Goal: Task Accomplishment & Management: Use online tool/utility

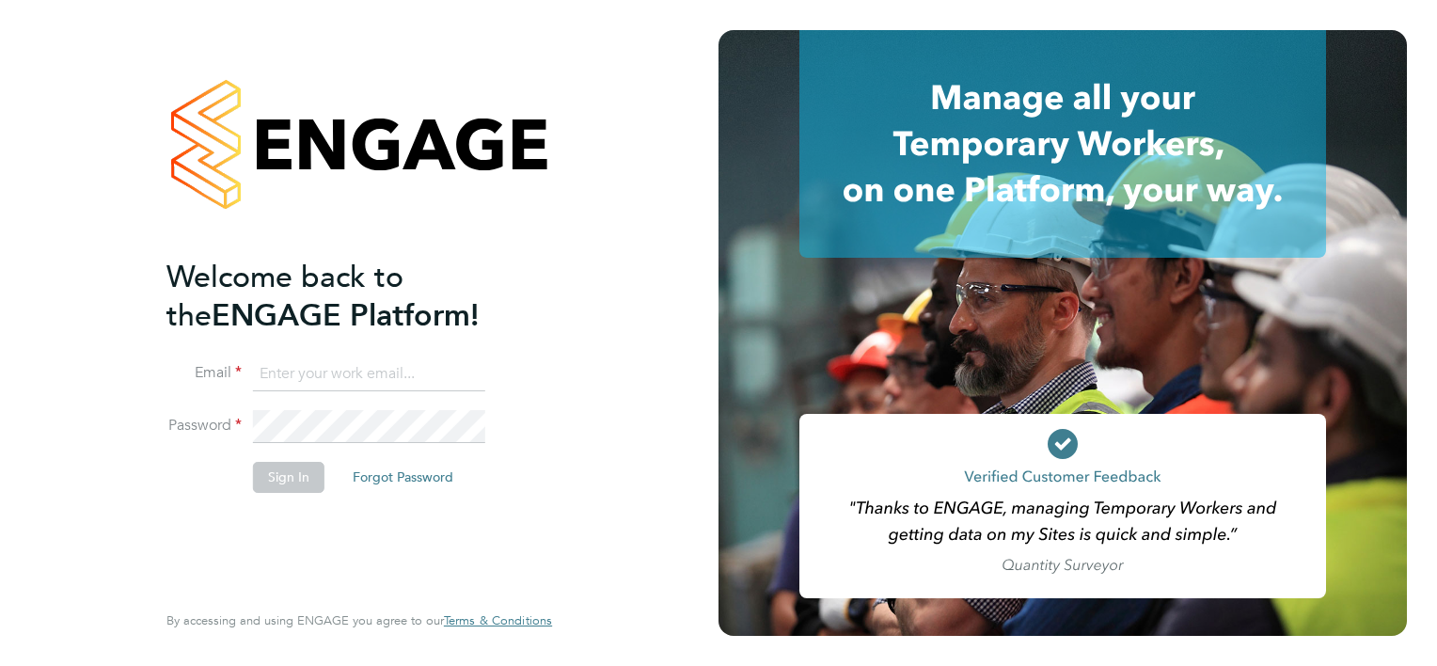
type input "sally.smith@acornpeople.com"
click at [297, 477] on button "Sign In" at bounding box center [288, 477] width 71 height 30
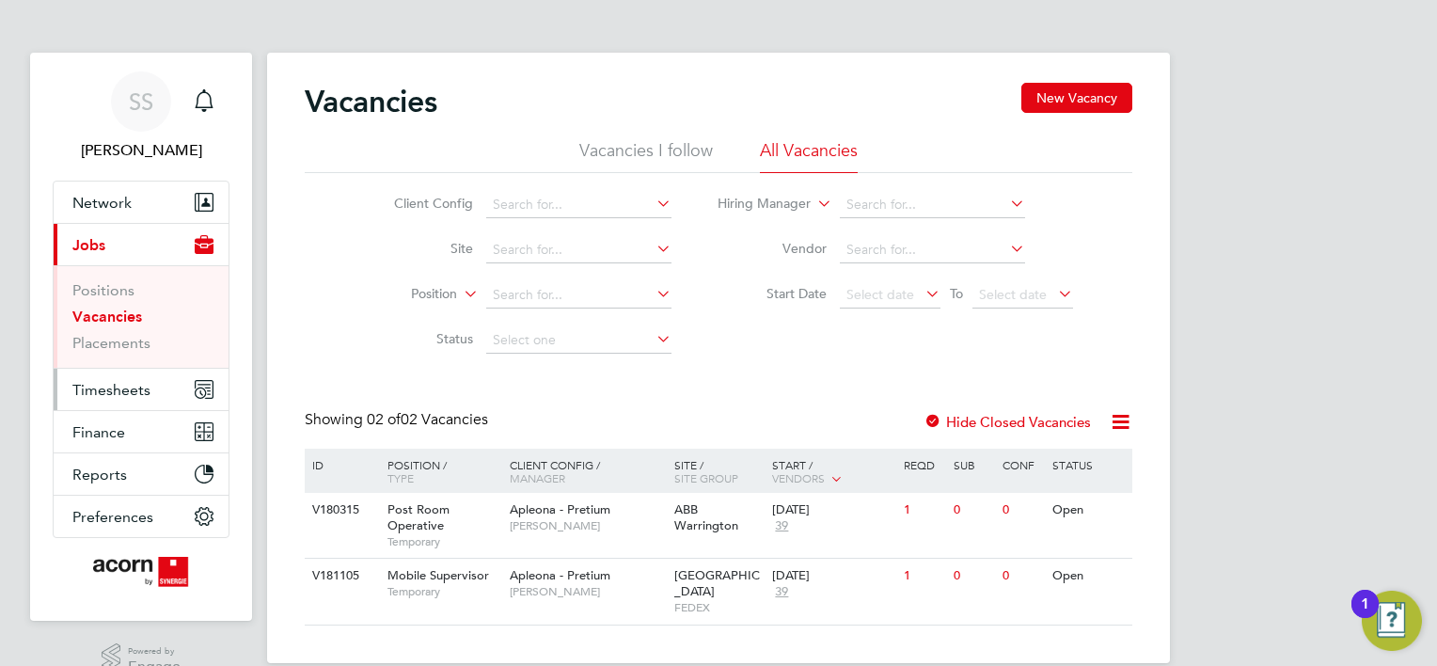
click at [109, 385] on span "Timesheets" at bounding box center [111, 390] width 78 height 18
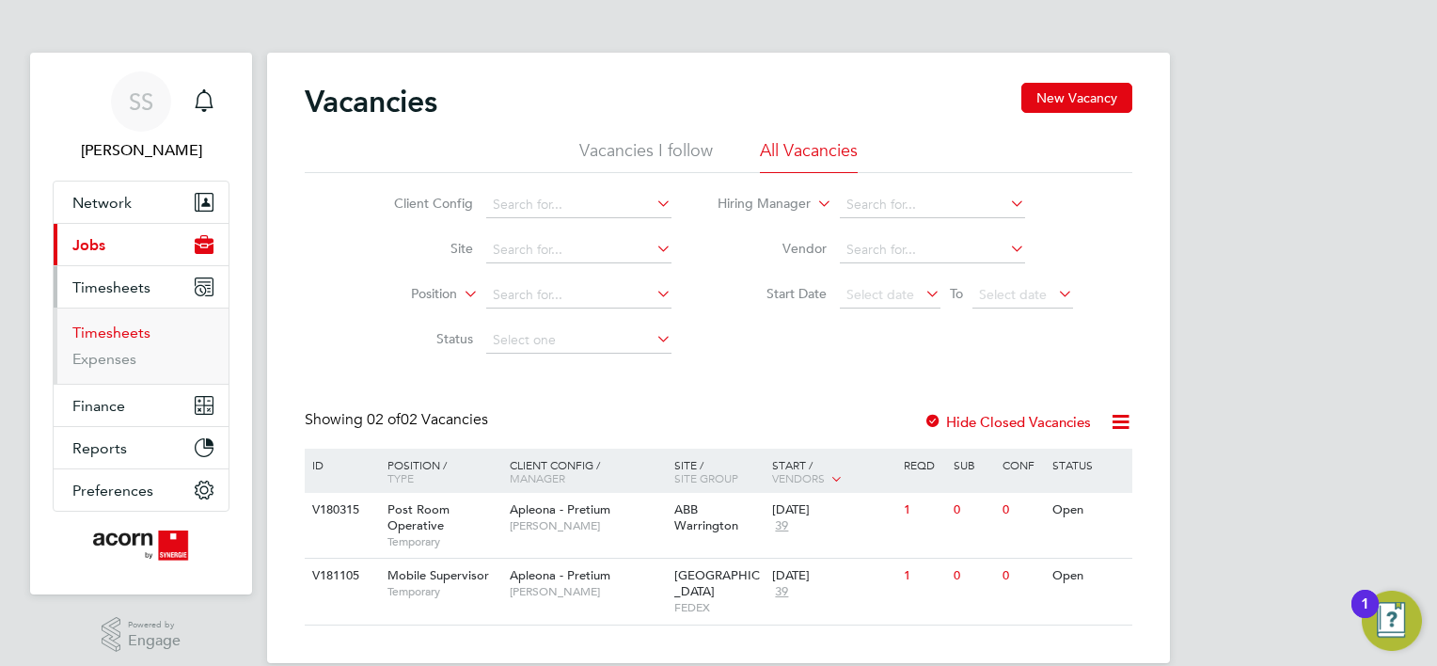
click at [129, 325] on link "Timesheets" at bounding box center [111, 333] width 78 height 18
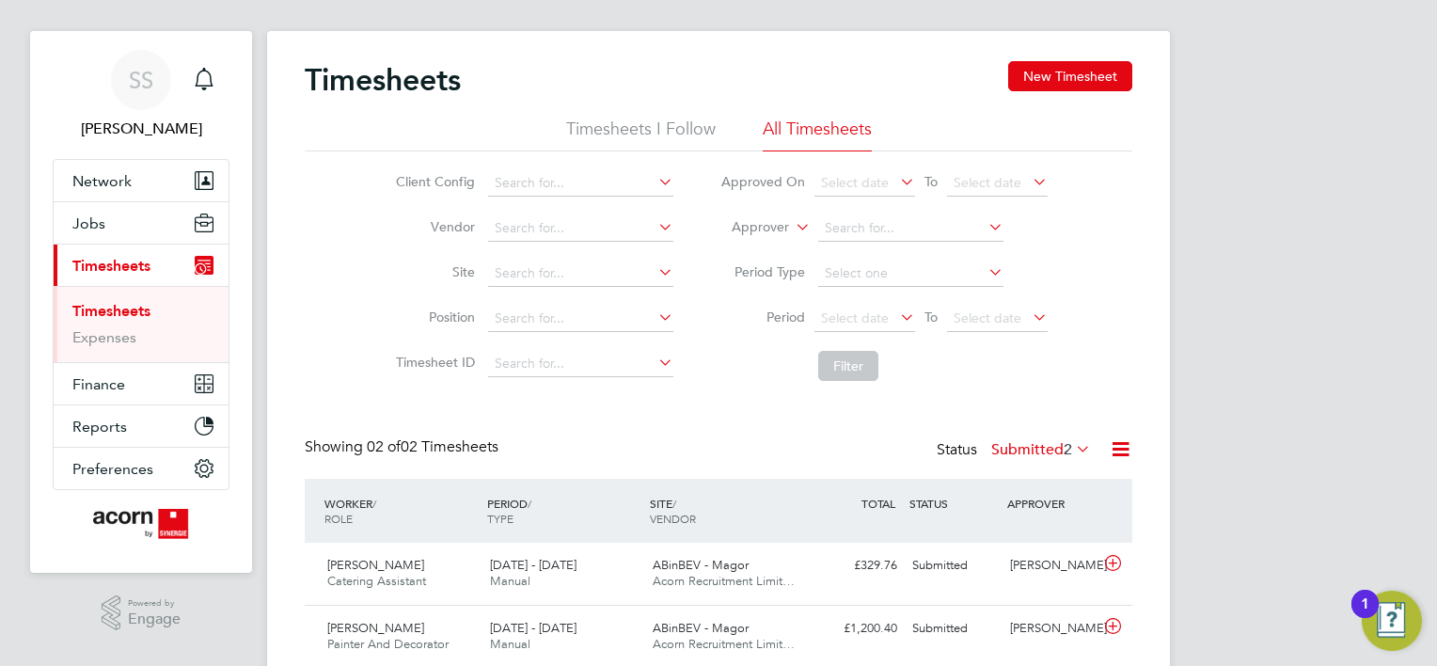
scroll to position [90, 0]
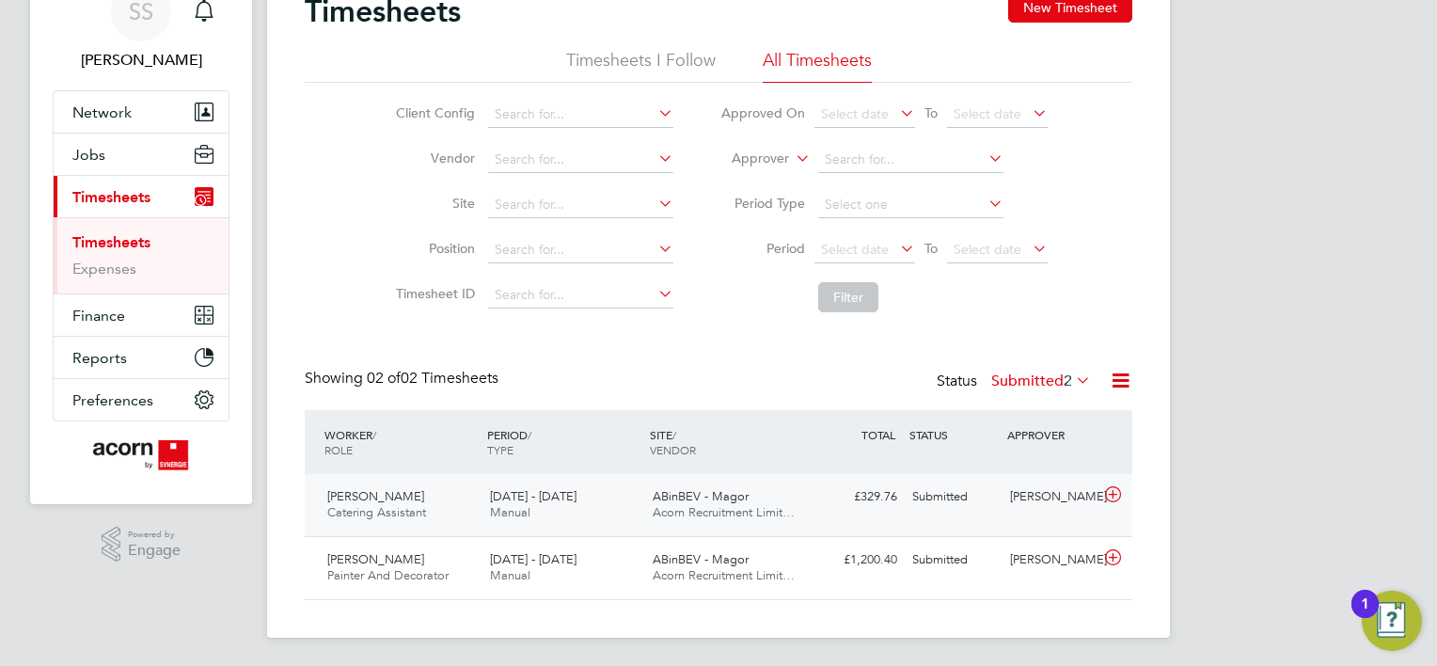
click at [1031, 500] on div "[PERSON_NAME]" at bounding box center [1052, 497] width 98 height 31
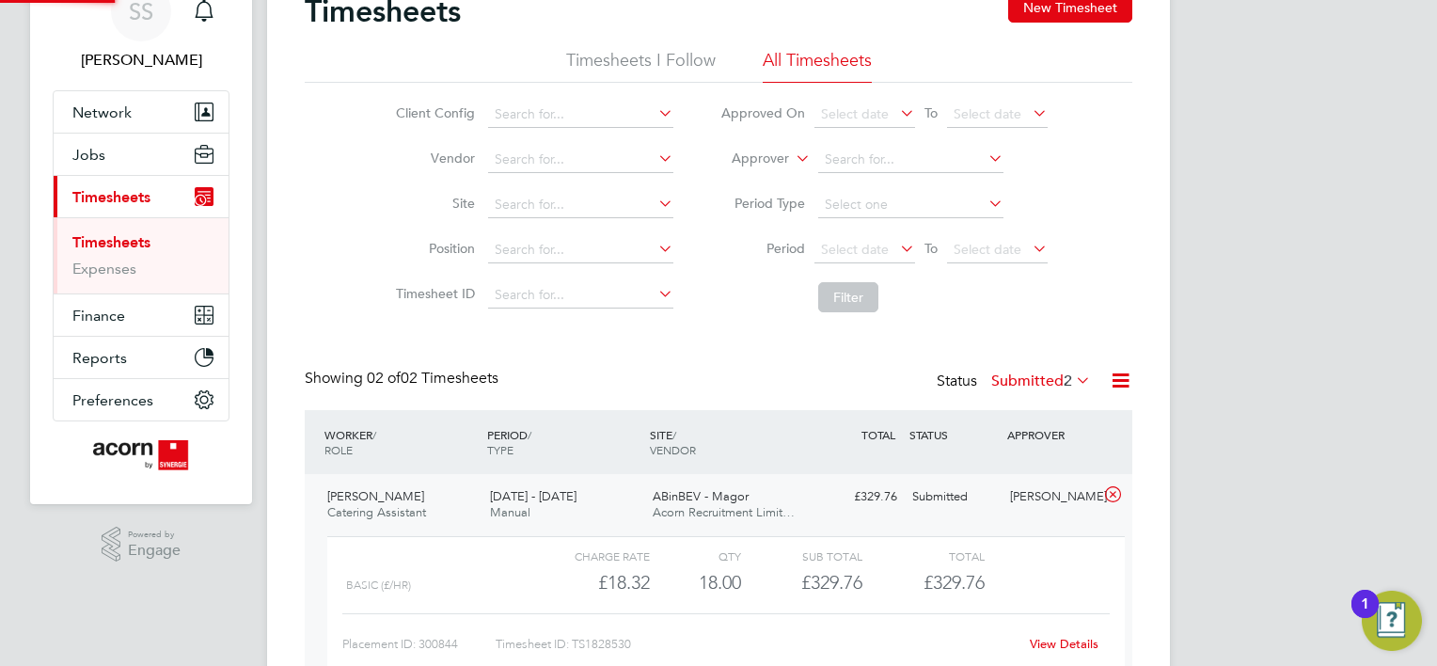
scroll to position [31, 182]
